Goal: Transaction & Acquisition: Purchase product/service

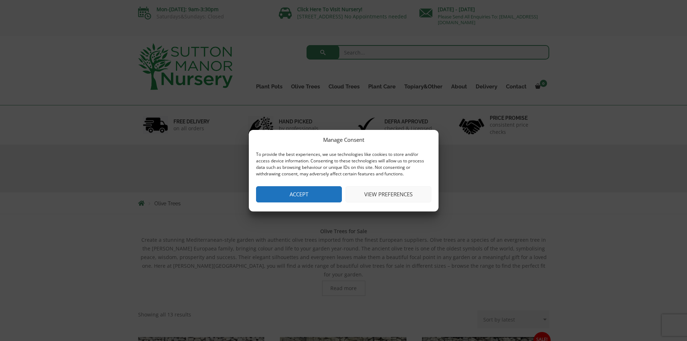
click at [299, 193] on button "Accept" at bounding box center [299, 194] width 86 height 16
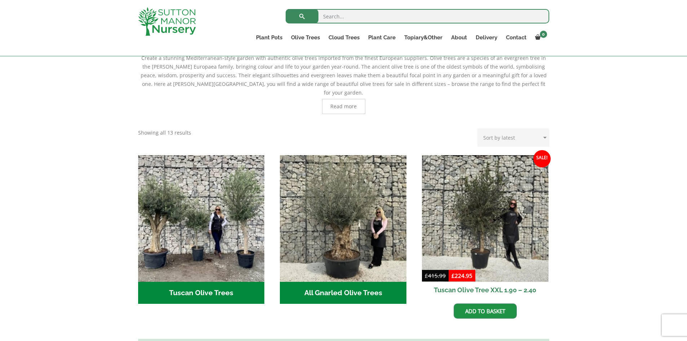
scroll to position [253, 0]
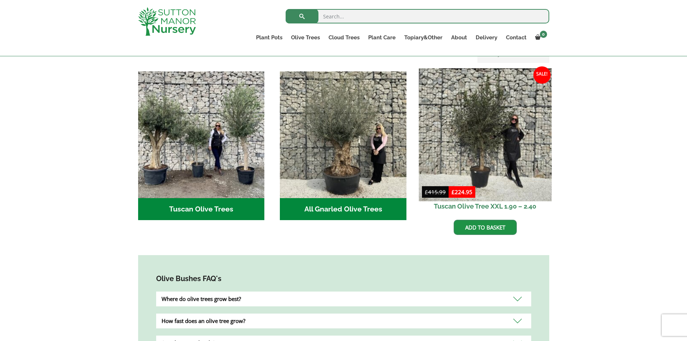
click at [468, 136] on img at bounding box center [485, 134] width 133 height 133
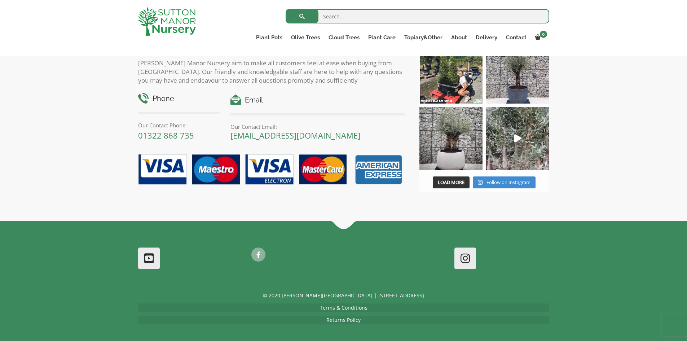
scroll to position [865, 0]
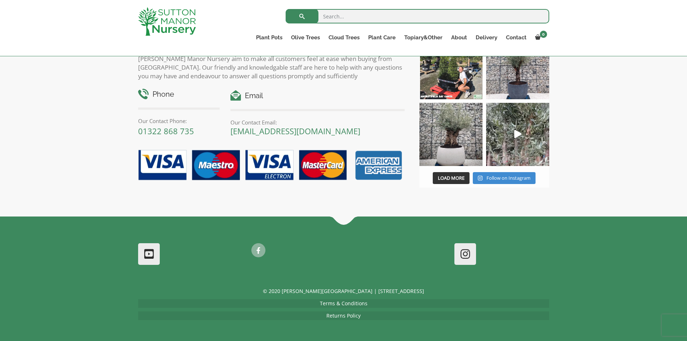
click at [342, 316] on link "Returns Policy" at bounding box center [343, 315] width 34 height 7
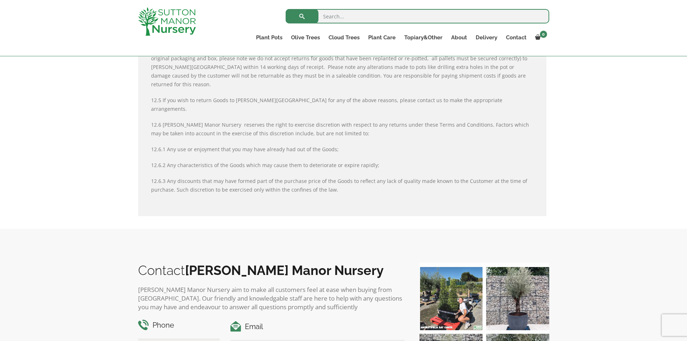
scroll to position [830, 0]
